Goal: Task Accomplishment & Management: Use online tool/utility

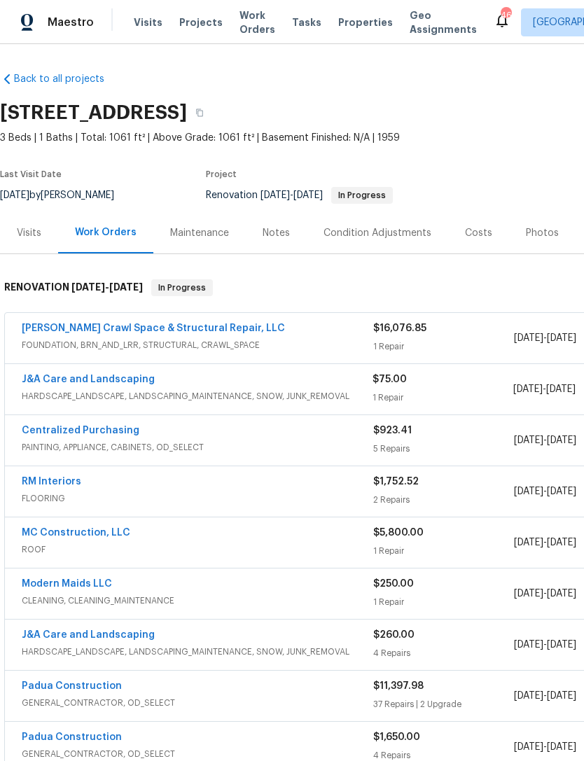
scroll to position [85, 0]
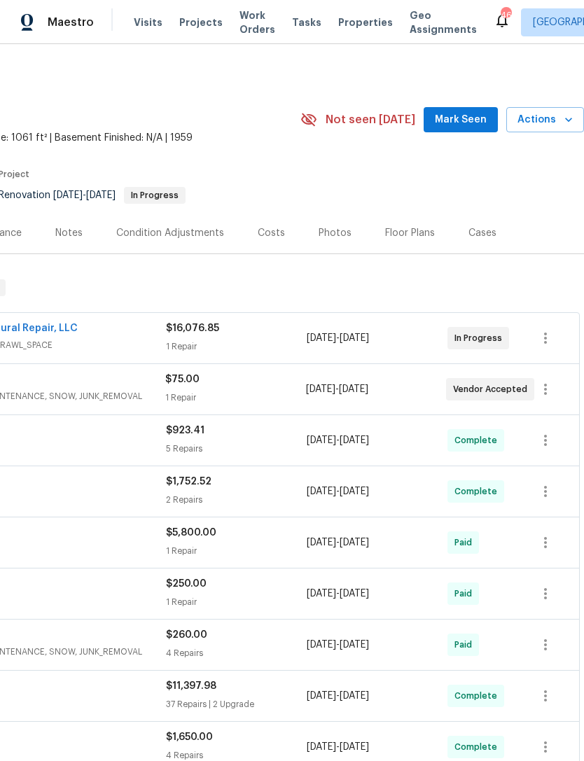
scroll to position [0, 207]
click at [477, 120] on span "Mark Seen" at bounding box center [461, 119] width 52 height 17
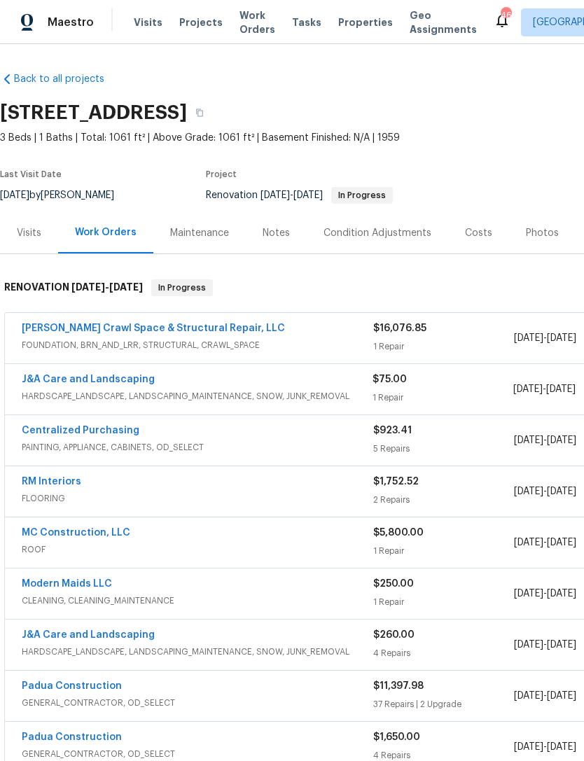
scroll to position [0, 0]
click at [178, 327] on link "[PERSON_NAME] Crawl Space & Structural Repair, LLC" at bounding box center [153, 328] width 263 height 10
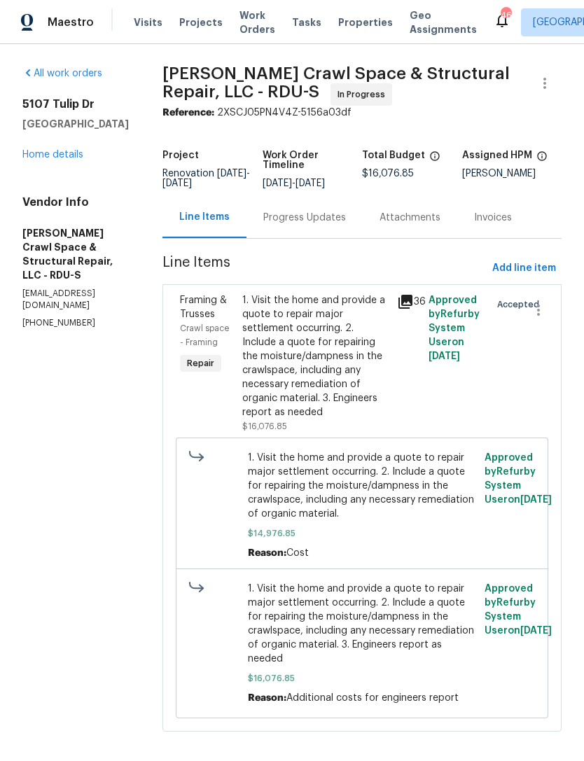
click at [316, 225] on div "Progress Updates" at bounding box center [304, 218] width 83 height 14
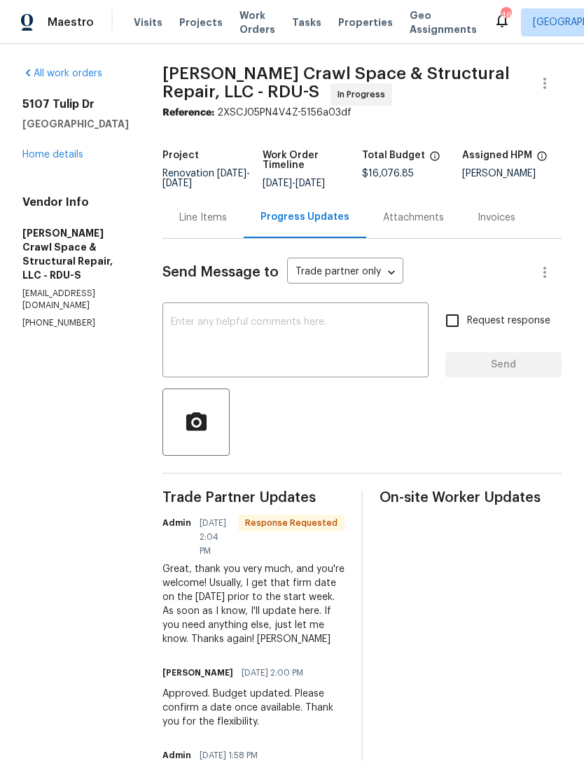
click at [61, 146] on div "5107 Tulip Dr Fayetteville, NC 28304 Home details" at bounding box center [75, 129] width 106 height 64
click at [60, 146] on div "5107 Tulip Dr Fayetteville, NC 28304 Home details" at bounding box center [75, 129] width 106 height 64
click at [59, 152] on link "Home details" at bounding box center [52, 155] width 61 height 10
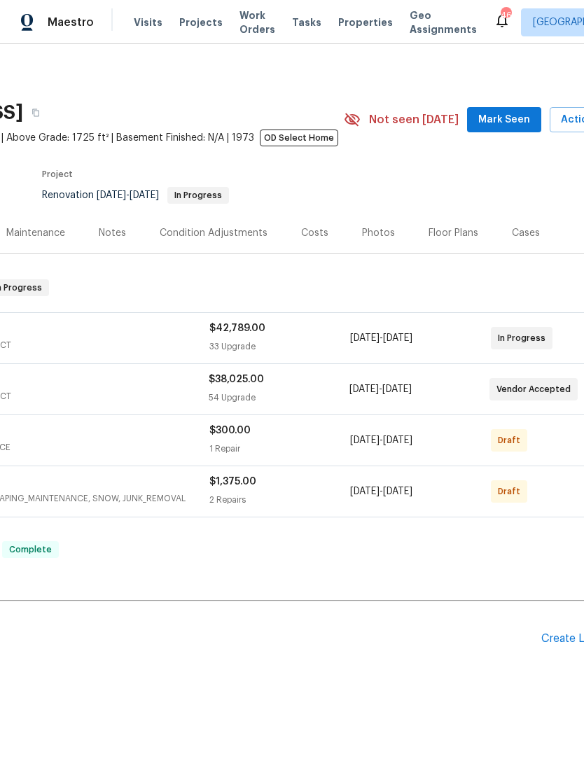
scroll to position [0, 162]
click at [509, 114] on span "Mark Seen" at bounding box center [505, 119] width 52 height 17
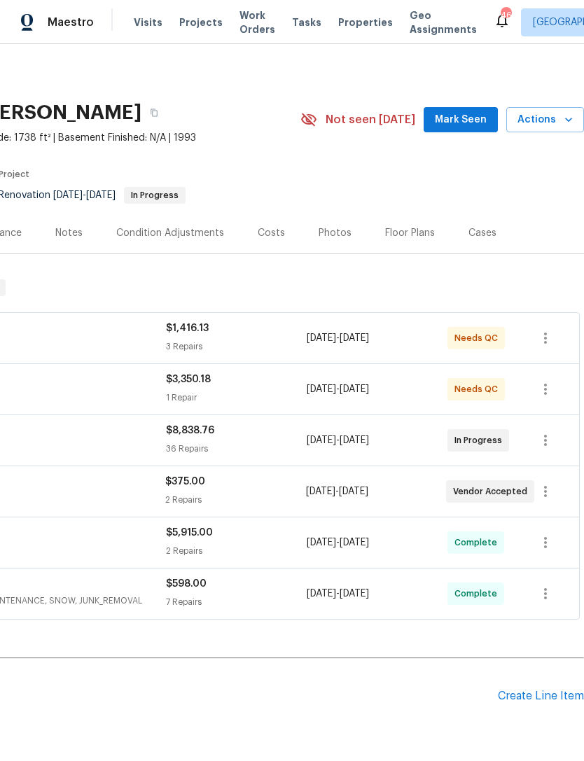
scroll to position [0, 207]
click at [468, 120] on span "Mark Seen" at bounding box center [461, 119] width 52 height 17
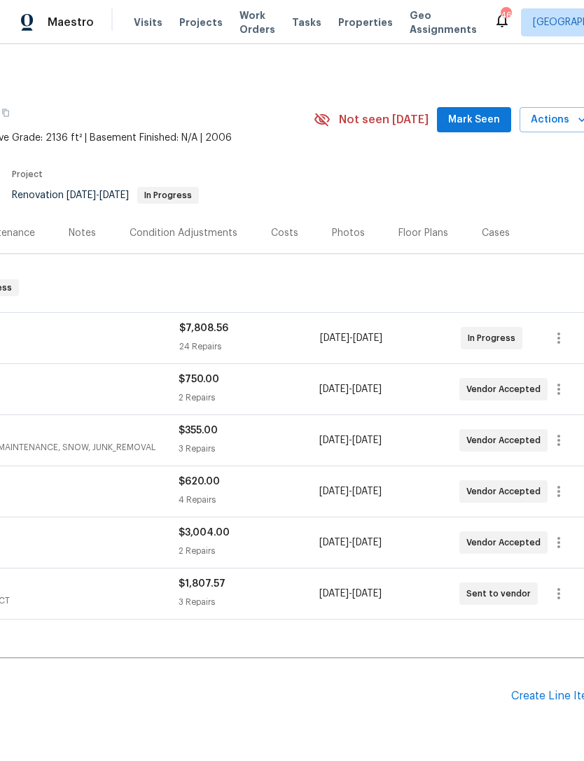
scroll to position [0, 195]
click at [484, 110] on button "Mark Seen" at bounding box center [473, 120] width 74 height 26
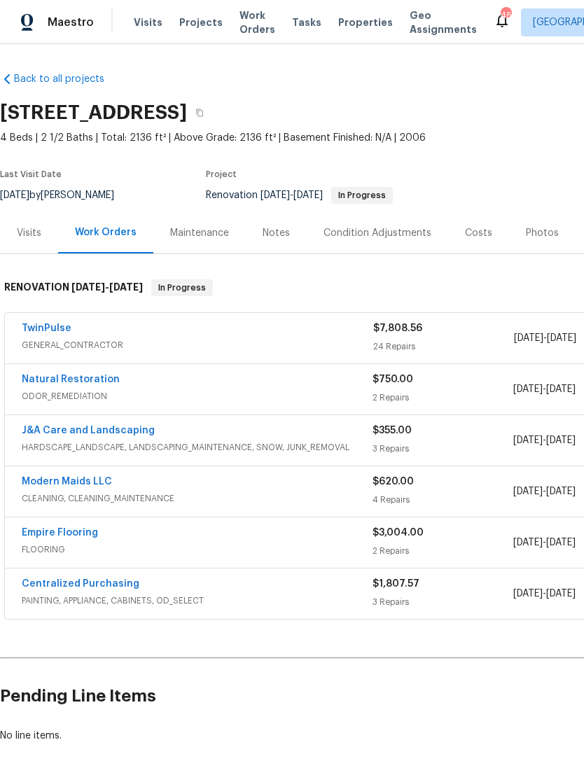
scroll to position [0, 0]
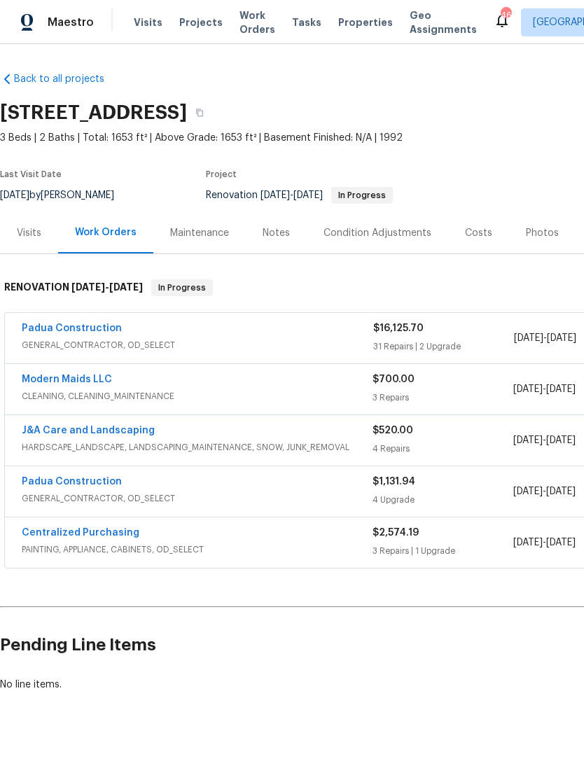
scroll to position [0, 207]
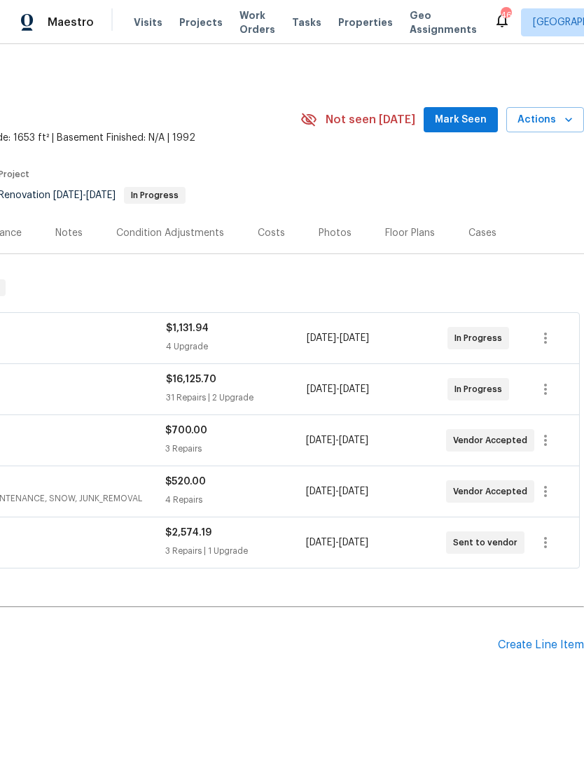
scroll to position [0, 207]
click at [462, 116] on span "Mark Seen" at bounding box center [461, 119] width 52 height 17
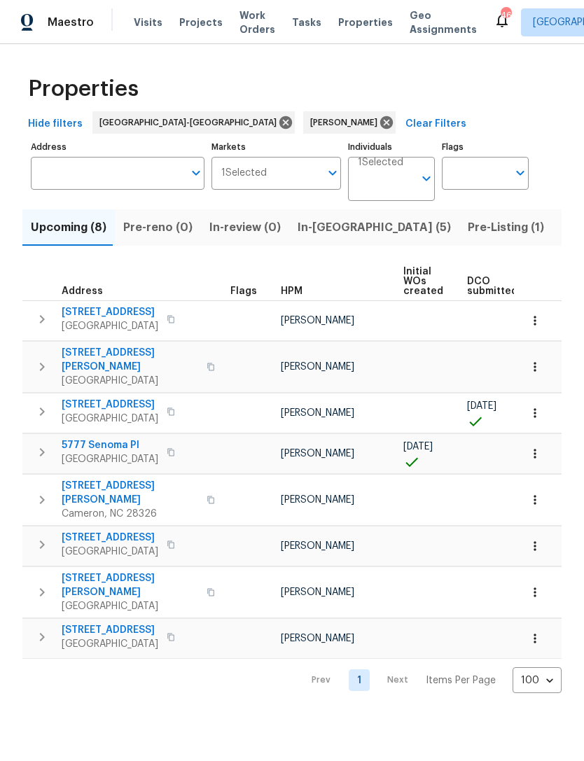
click at [468, 223] on span "Pre-Listing (1)" at bounding box center [506, 228] width 76 height 20
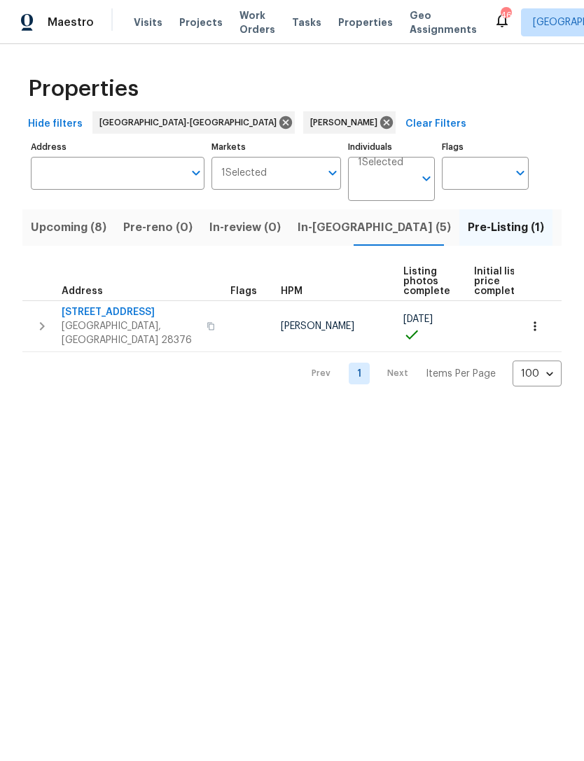
click at [68, 225] on span "Upcoming (8)" at bounding box center [69, 228] width 76 height 20
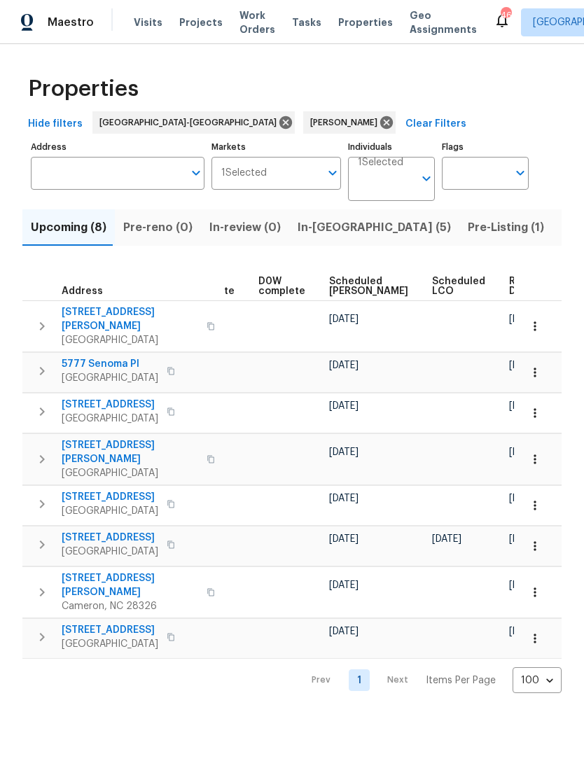
scroll to position [0, 352]
click at [351, 281] on span "Scheduled COE" at bounding box center [369, 286] width 79 height 20
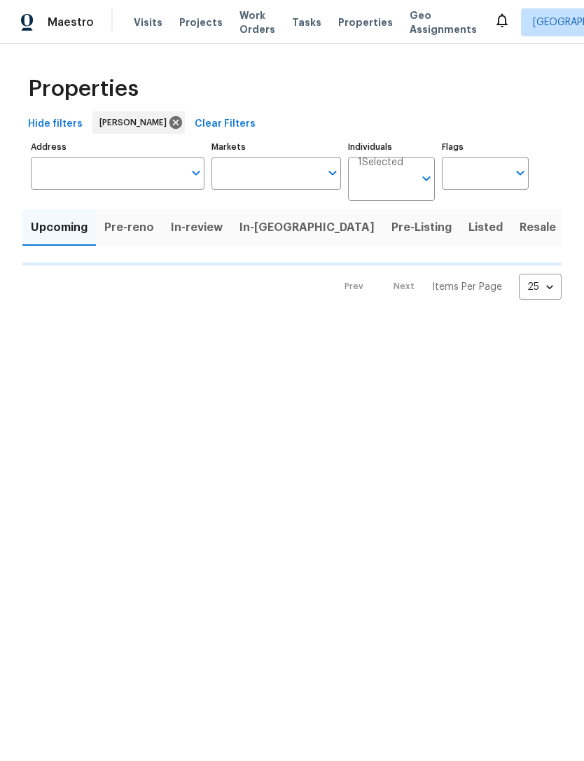
type input "100"
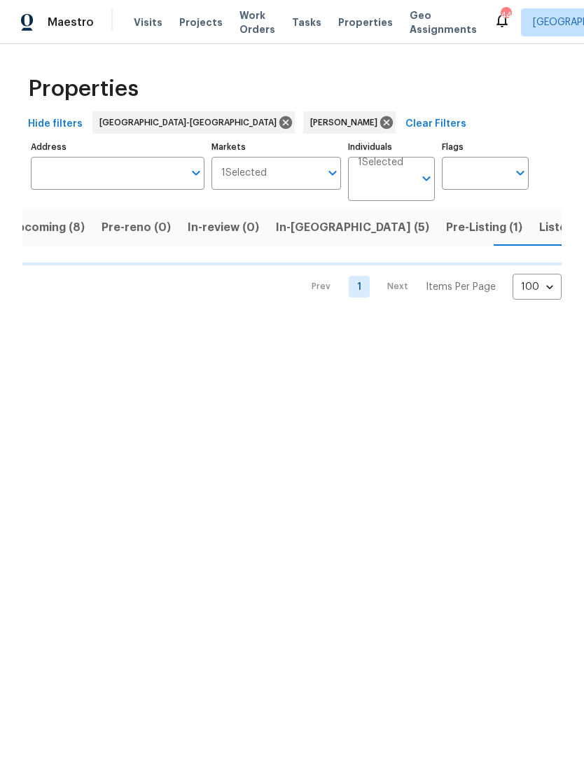
scroll to position [0, 23]
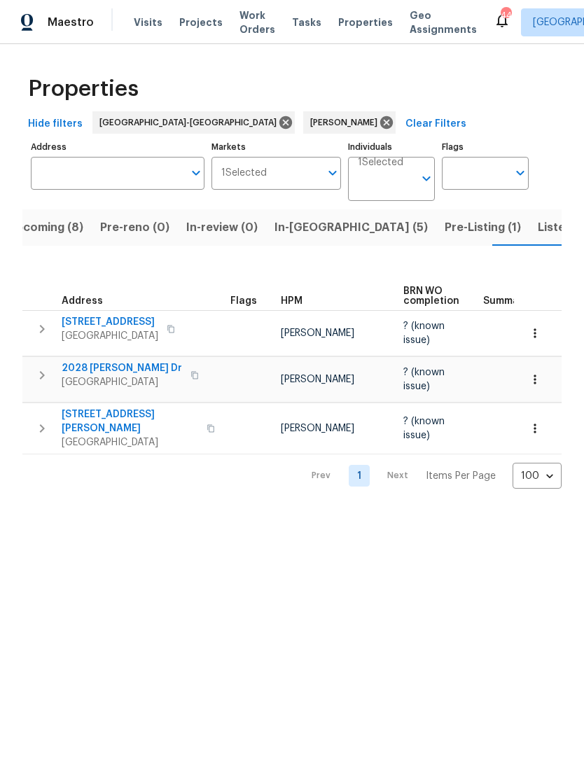
click at [537, 227] on span "Listed (12)" at bounding box center [565, 228] width 57 height 20
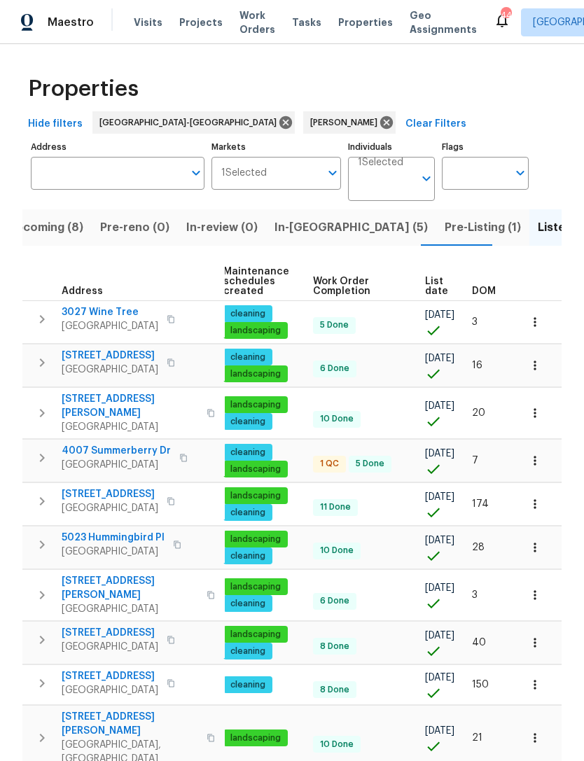
scroll to position [0, 180]
click at [540, 318] on icon "button" at bounding box center [535, 322] width 14 height 14
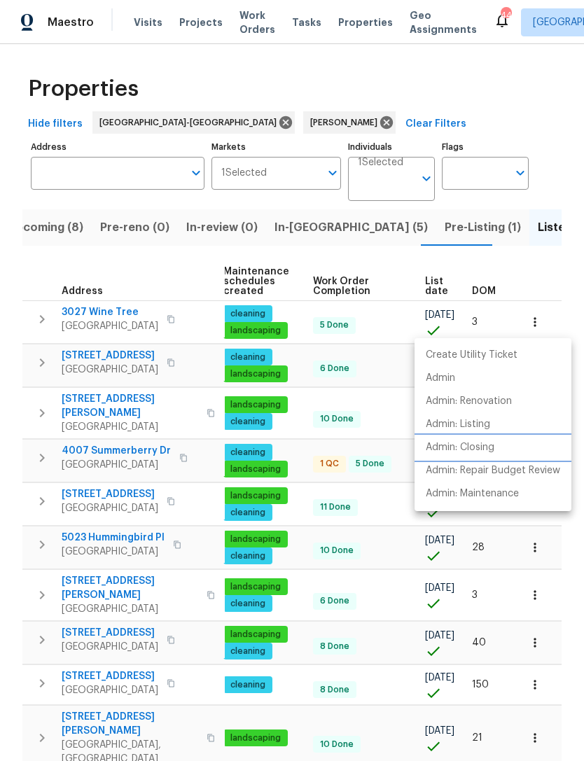
click at [486, 447] on p "Admin: Closing" at bounding box center [460, 447] width 69 height 15
click at [543, 272] on div at bounding box center [292, 380] width 584 height 761
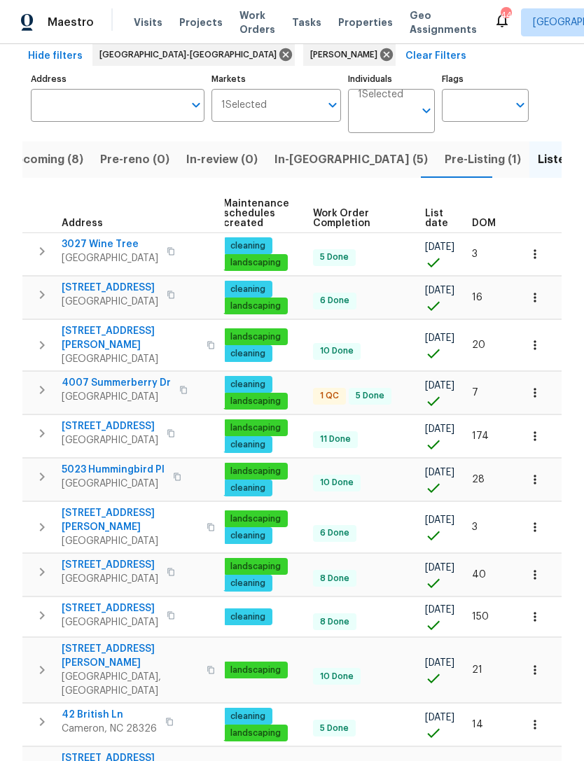
scroll to position [67, 0]
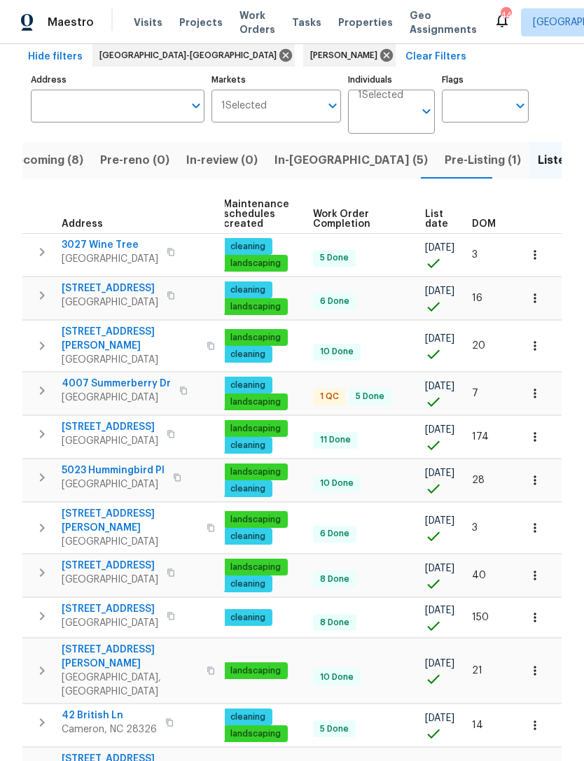
click at [542, 512] on button "button" at bounding box center [534, 527] width 31 height 31
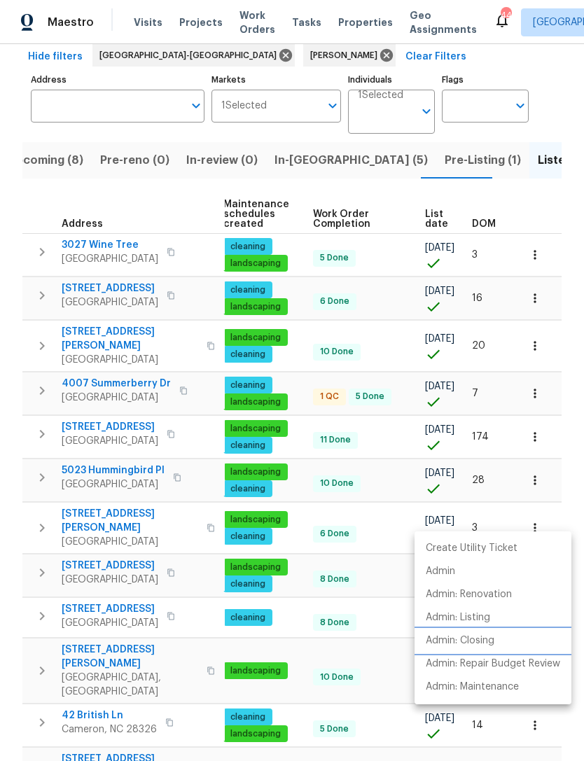
click at [475, 634] on p "Admin: Closing" at bounding box center [460, 640] width 69 height 15
click at [568, 89] on div at bounding box center [292, 380] width 584 height 761
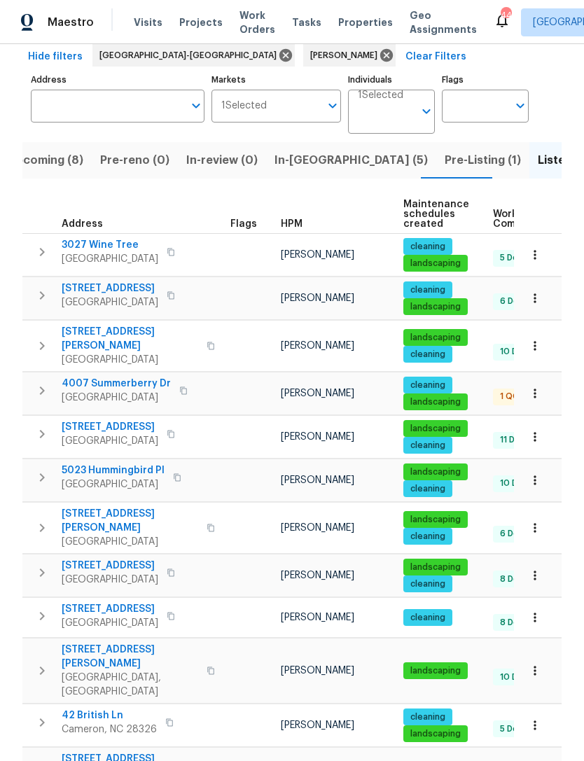
scroll to position [0, 0]
click at [58, 157] on span "Upcoming (8)" at bounding box center [46, 160] width 76 height 20
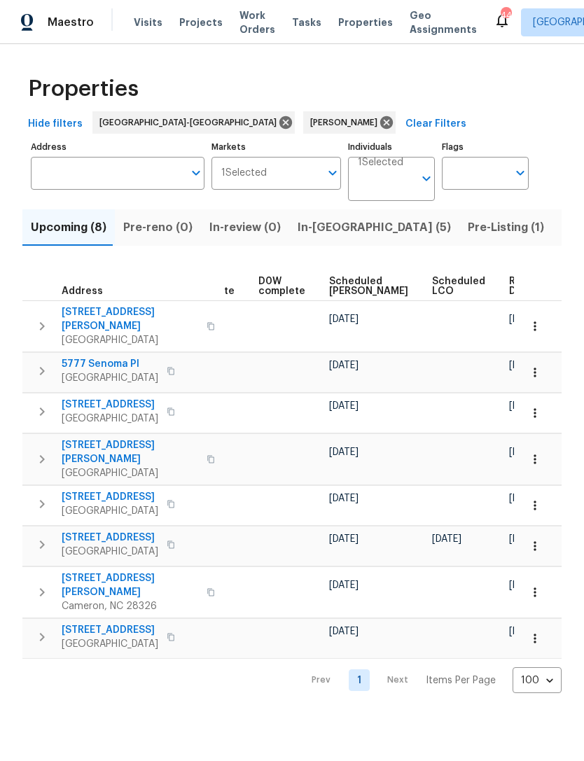
scroll to position [0, 352]
click at [342, 287] on span "Scheduled COE" at bounding box center [369, 286] width 79 height 20
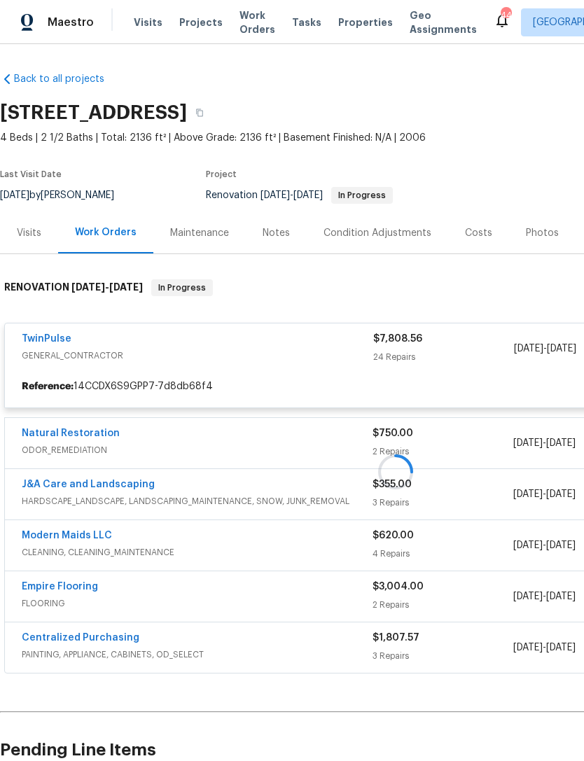
click at [51, 334] on div at bounding box center [395, 471] width 791 height 412
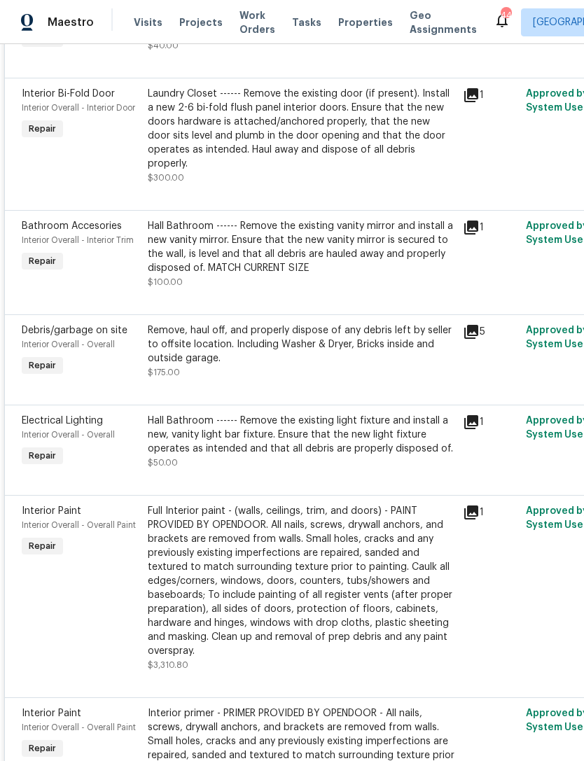
scroll to position [2132, 0]
click at [281, 428] on div "Hall Bathroom ------ Remove the existing light fixture and install a new, vanit…" at bounding box center [301, 435] width 307 height 42
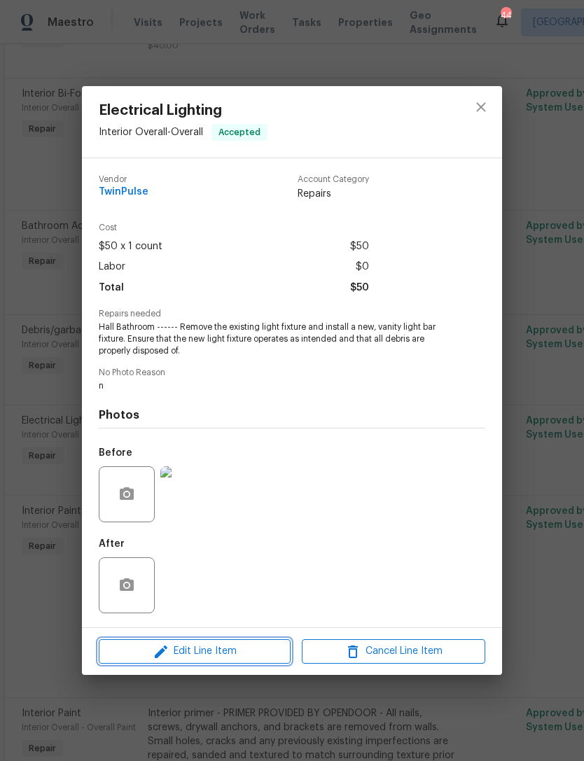
click at [230, 644] on button "Edit Line Item" at bounding box center [195, 651] width 192 height 24
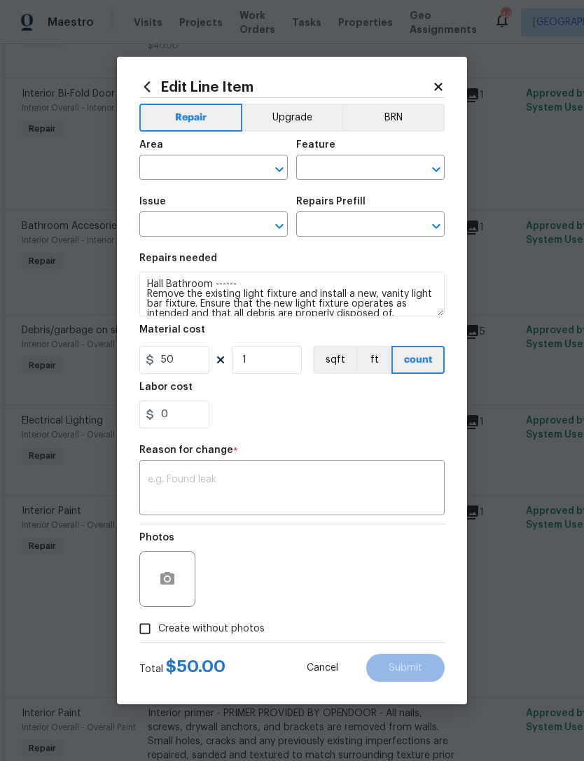
type input "Interior Overall"
type input "Overall"
type input "Electrical Lighting"
type input "Install Vanity Light Bar $50.00"
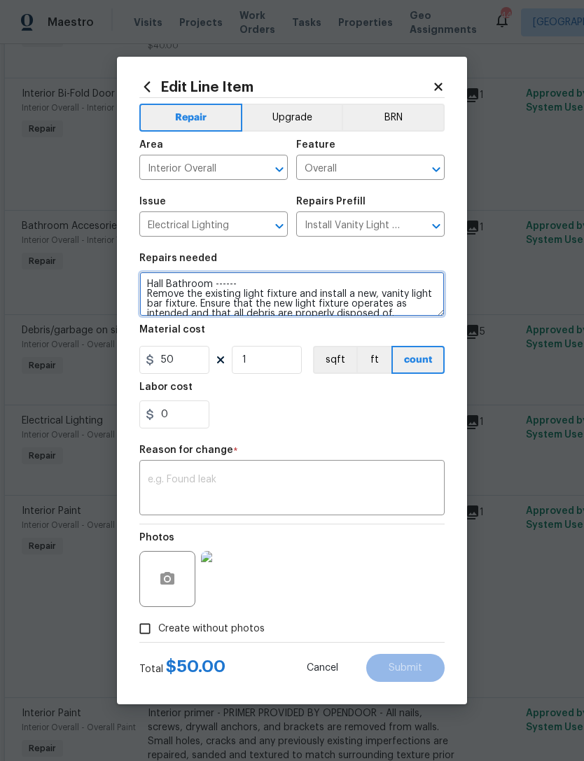
click at [155, 282] on textarea "Hall Bathroom ------ Remove the existing light fixture and install a new, vanit…" at bounding box center [291, 294] width 305 height 45
type textarea "Master bathroom,Hall Bathroom ------ Remove the existing light fixture and inst…"
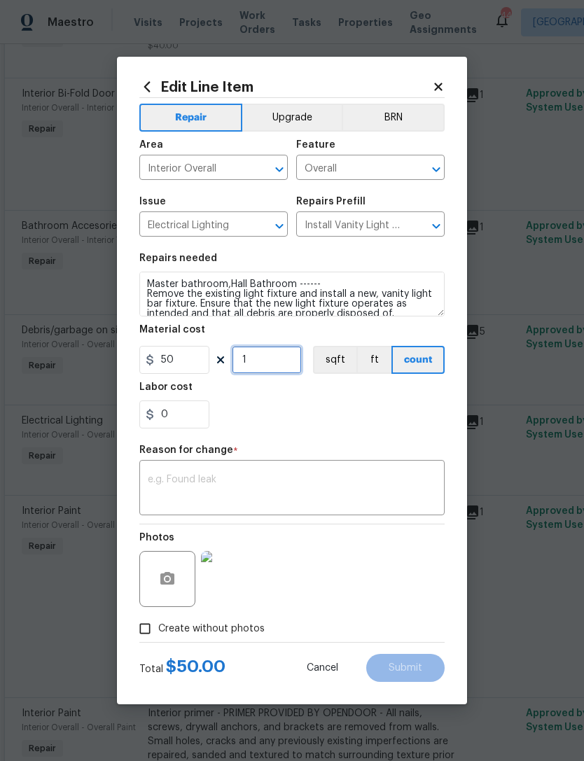
click at [253, 360] on input "1" at bounding box center [267, 360] width 70 height 28
type input "2"
click at [308, 402] on div "0" at bounding box center [291, 414] width 305 height 28
click at [277, 486] on textarea at bounding box center [292, 489] width 288 height 29
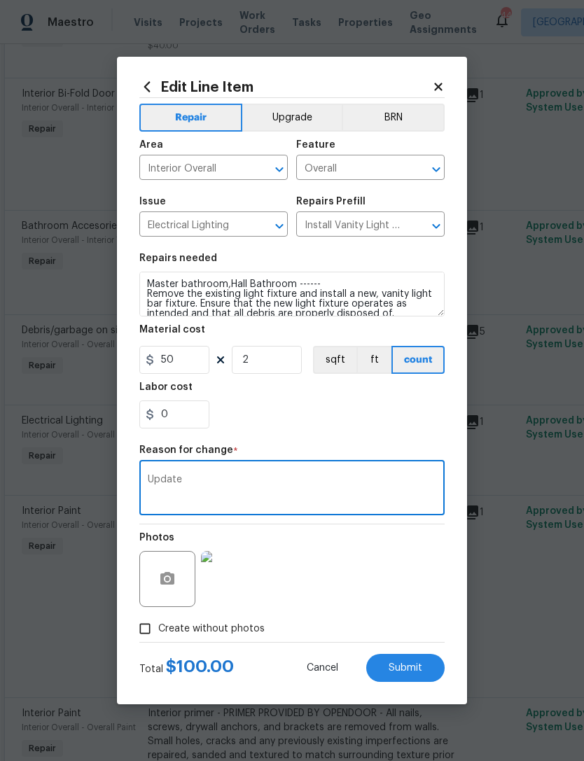
type textarea "Update"
click at [293, 438] on div "Repair Upgrade BRN Area Interior Overall ​ Feature Overall ​ Issue Electrical L…" at bounding box center [291, 370] width 305 height 544
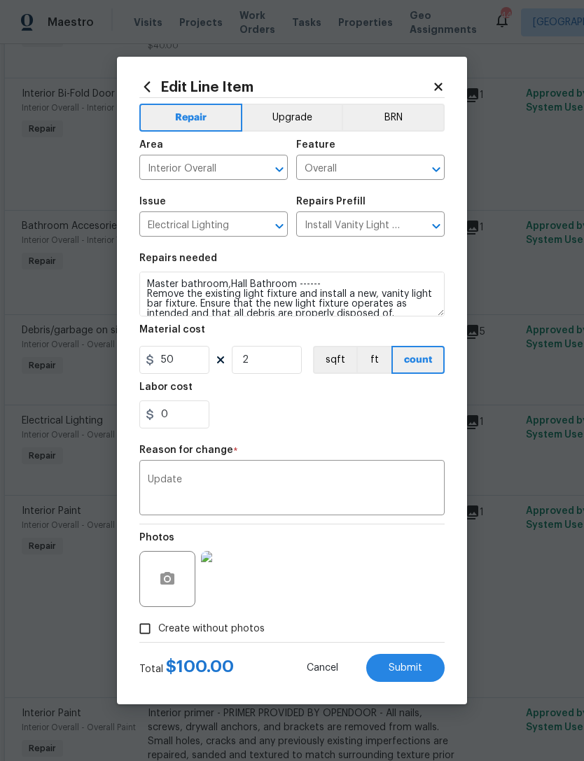
click at [426, 660] on button "Submit" at bounding box center [405, 668] width 78 height 28
type textarea "Hall Bathroom ------ Remove the existing light fixture and install a new, vanit…"
type input "1"
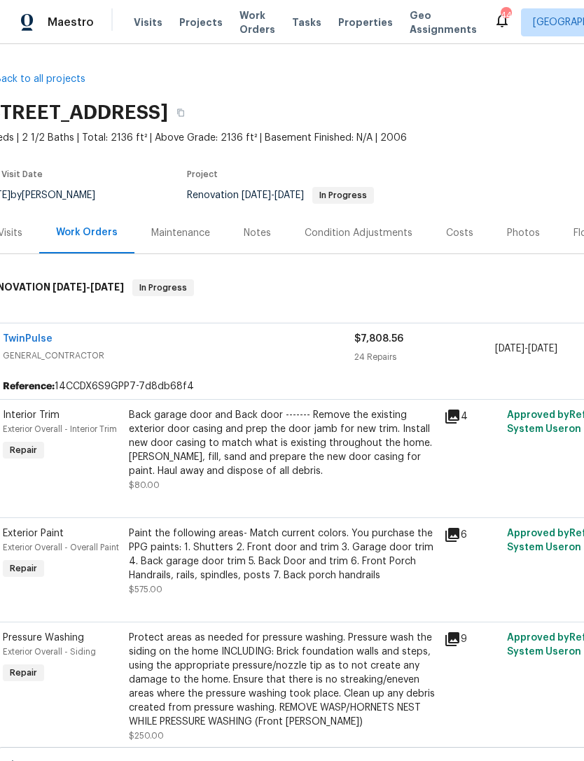
scroll to position [0, 20]
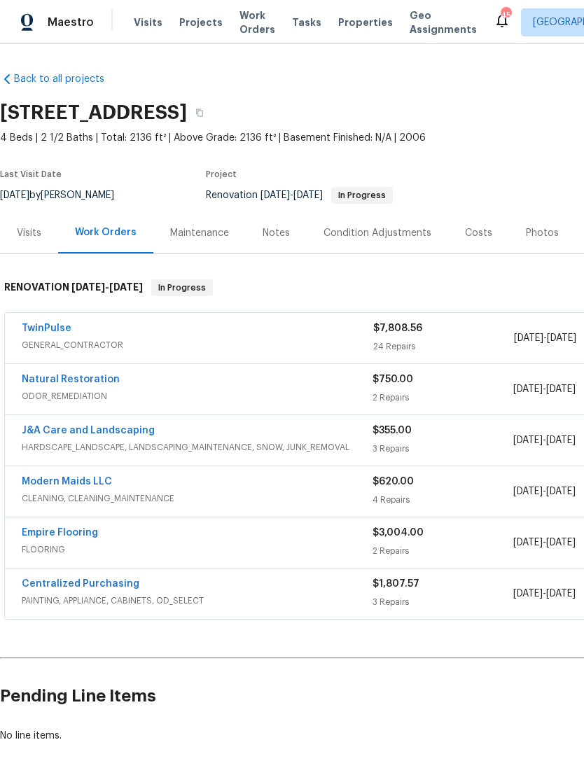
click at [55, 331] on link "TwinPulse" at bounding box center [47, 328] width 50 height 10
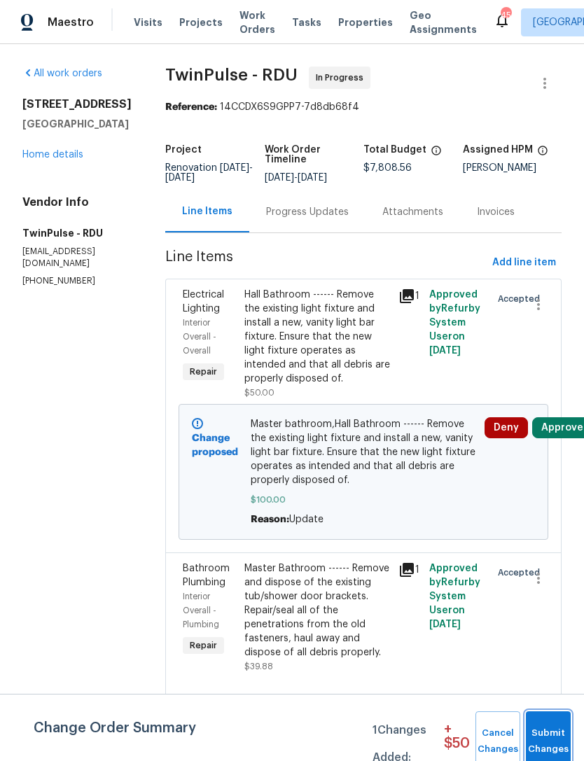
click at [556, 723] on button "Submit Changes" at bounding box center [548, 741] width 45 height 60
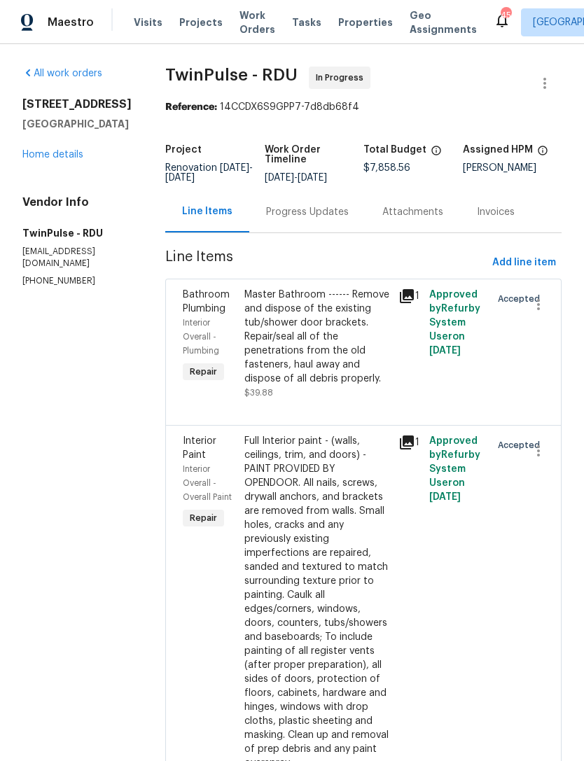
click at [55, 152] on link "Home details" at bounding box center [52, 155] width 61 height 10
